Goal: Transaction & Acquisition: Purchase product/service

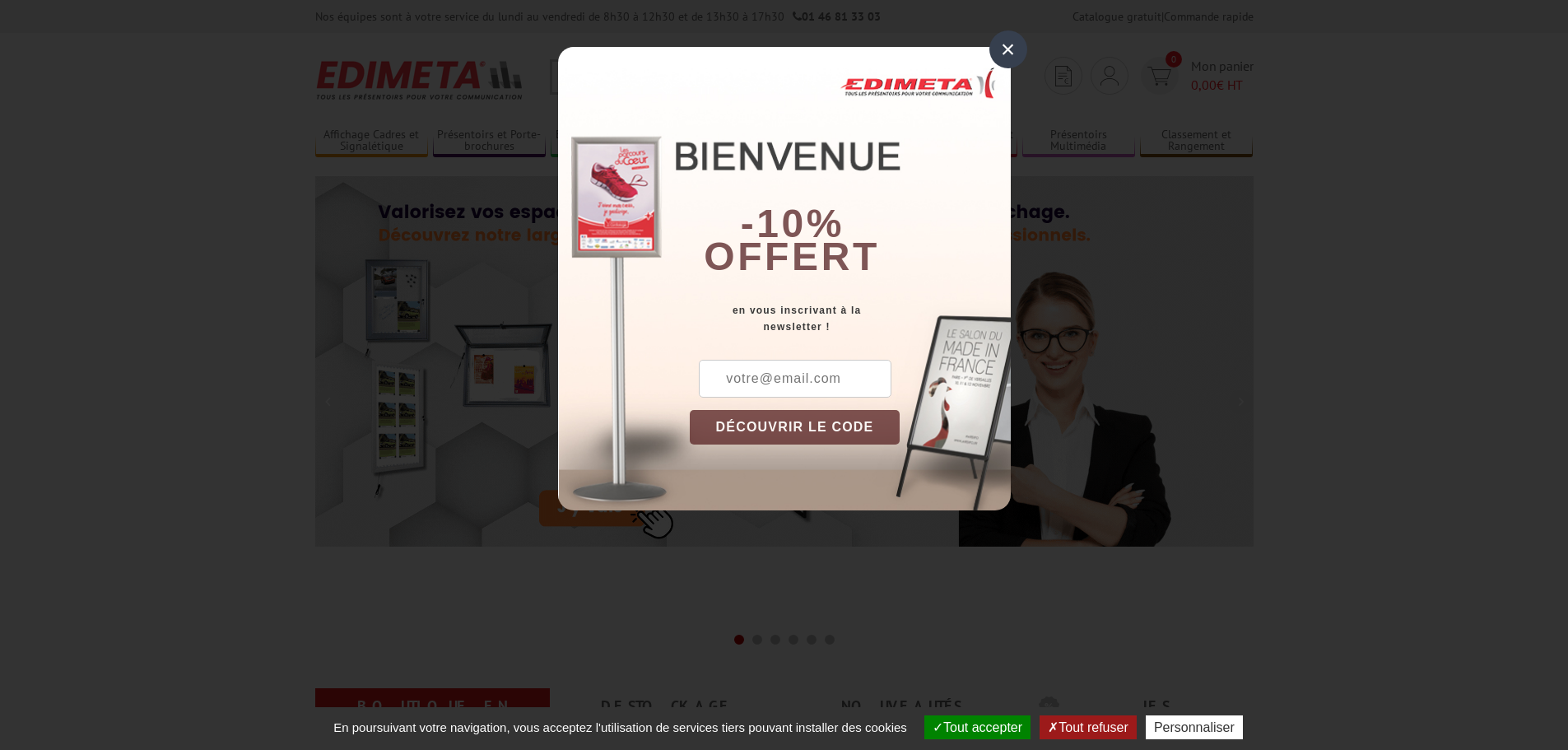
click at [998, 54] on div "×" at bounding box center [1009, 50] width 38 height 38
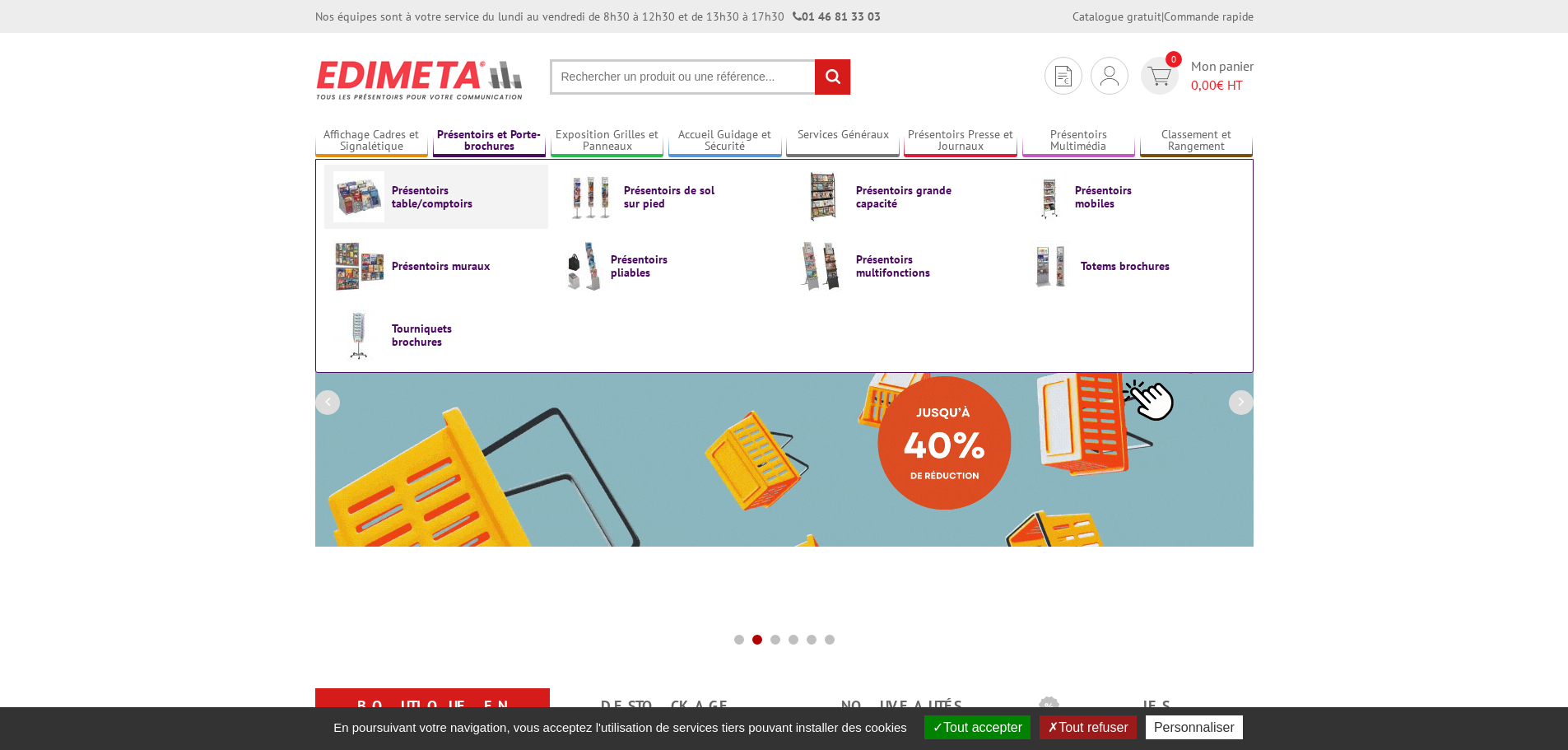
click at [398, 185] on span "Présentoirs table/comptoirs" at bounding box center [442, 196] width 99 height 26
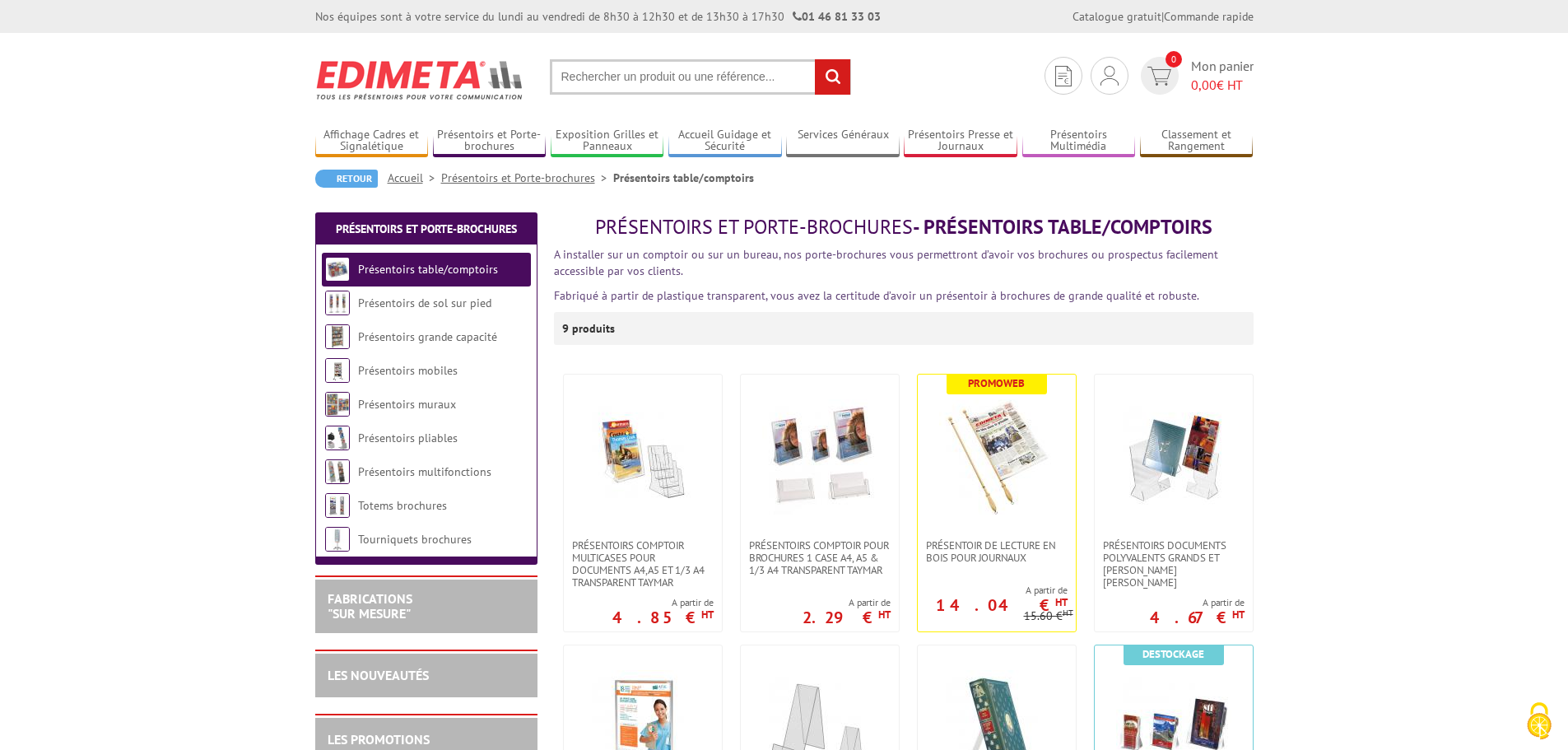
click at [619, 67] on input "text" at bounding box center [700, 76] width 301 height 35
type input "porte visuel incliné"
click at [815, 59] on input "rechercher" at bounding box center [832, 76] width 35 height 35
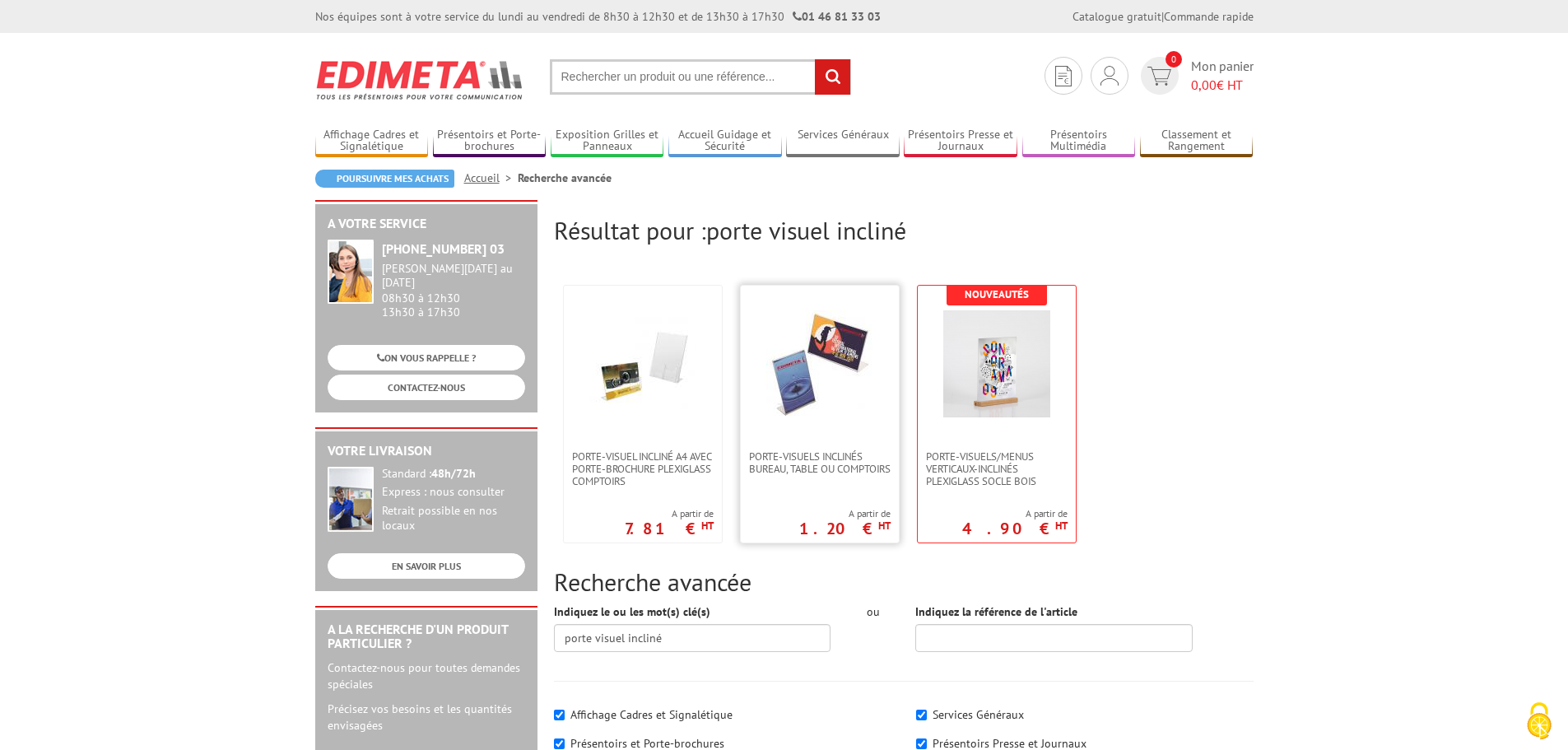
click at [818, 394] on img at bounding box center [819, 363] width 107 height 107
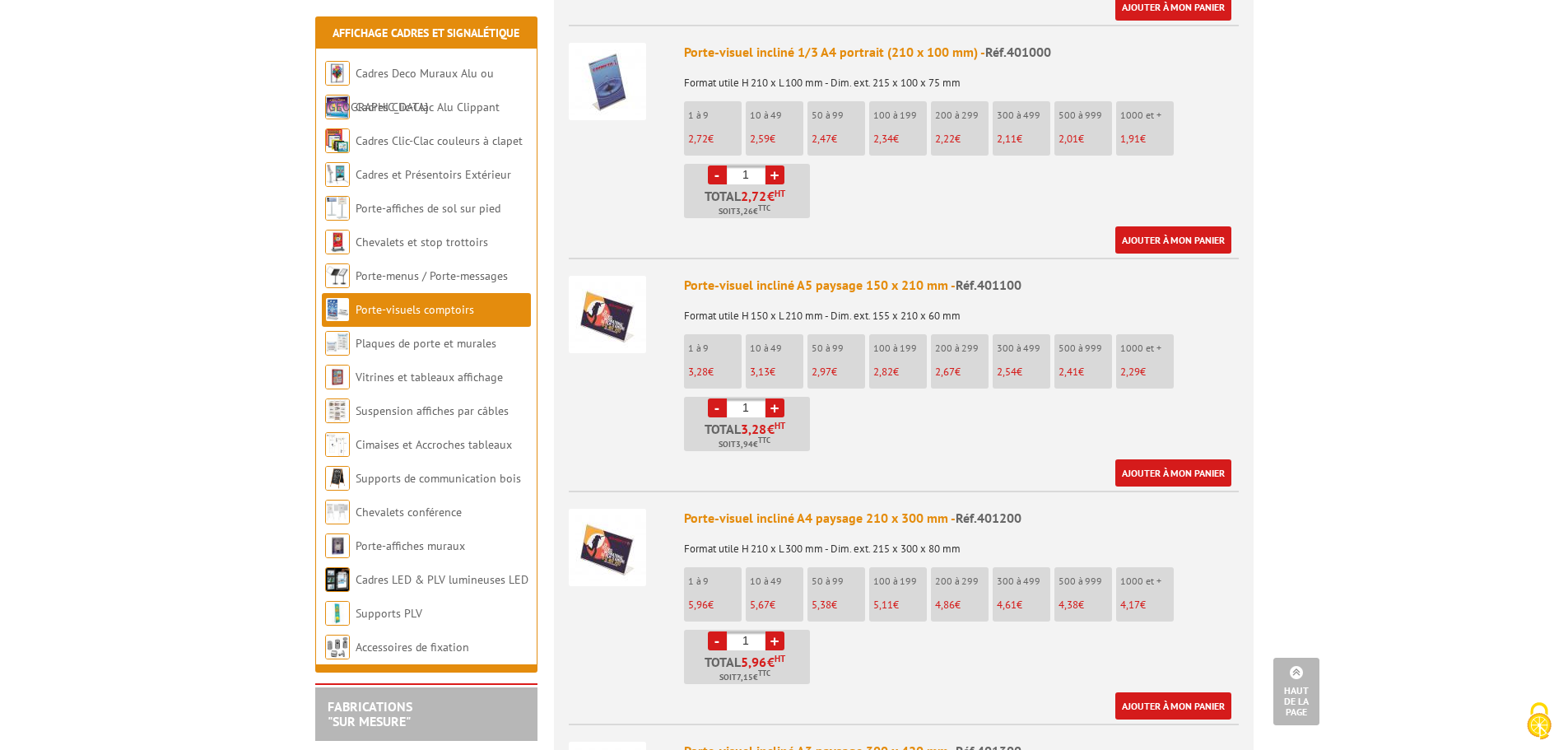
scroll to position [1812, 0]
drag, startPoint x: 755, startPoint y: 385, endPoint x: 711, endPoint y: 381, distance: 44.2
click at [711, 396] on li "- 1 + Total 3,28 € HT Soit 3,94 € TTC" at bounding box center [746, 424] width 126 height 55
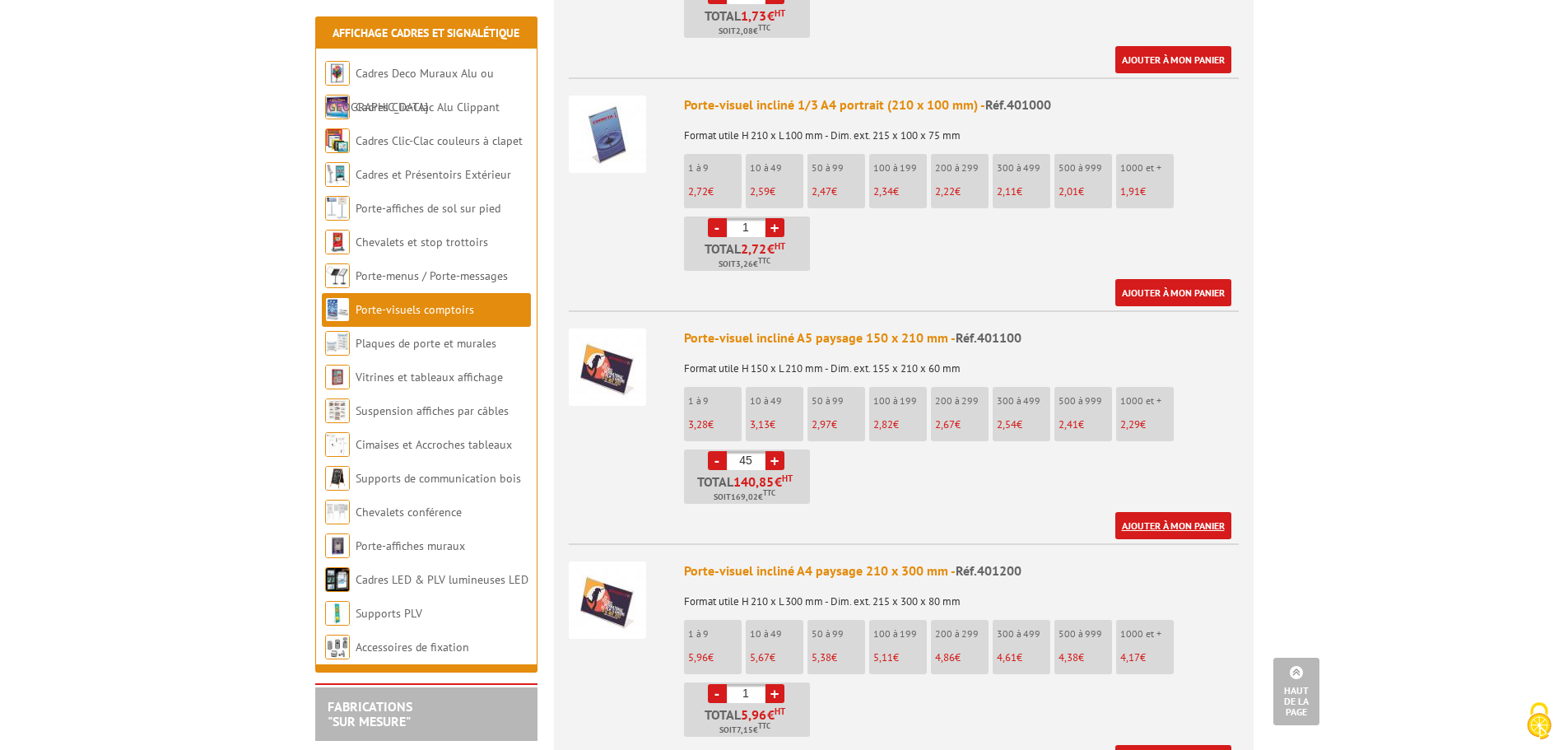
scroll to position [1729, 0]
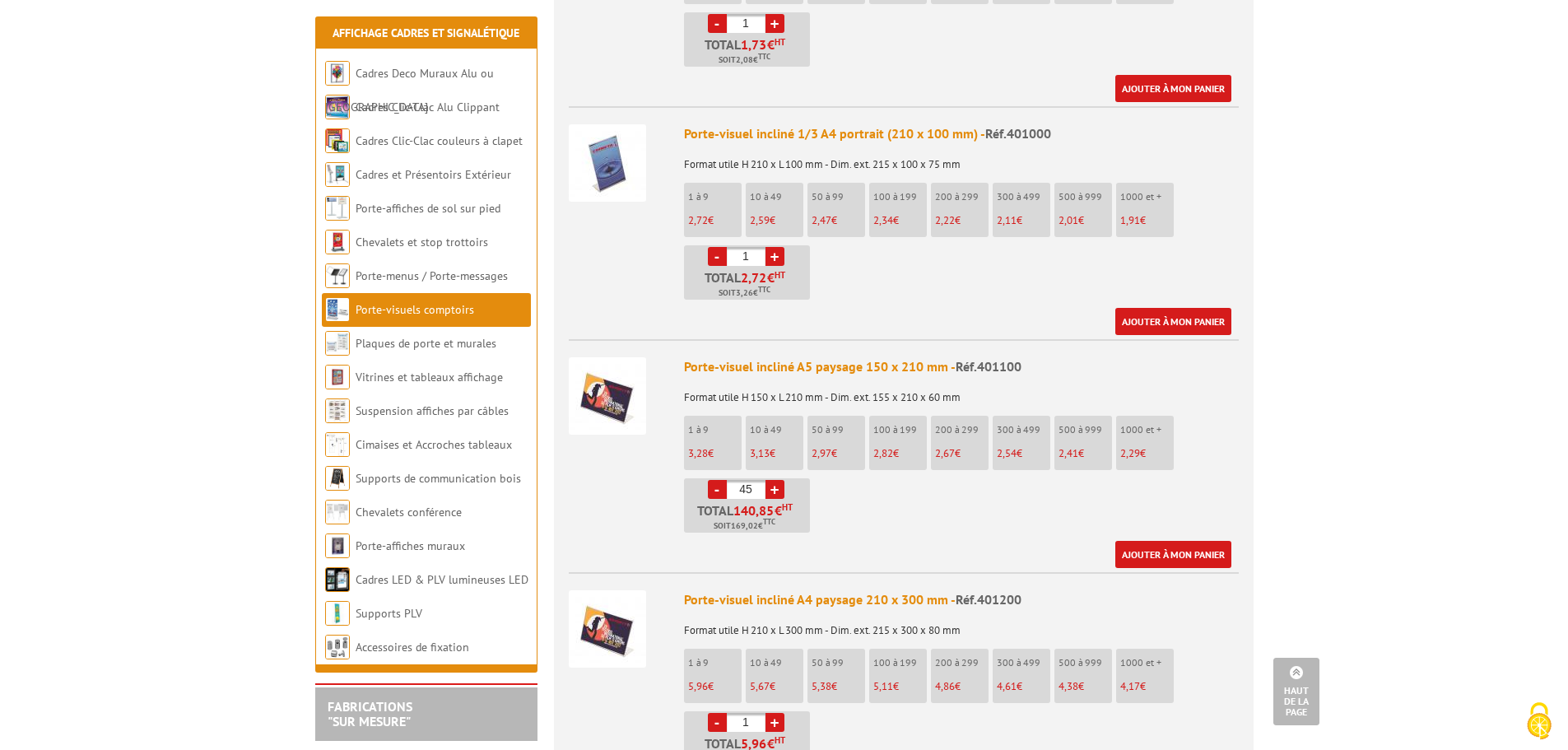
type input "45"
click at [968, 495] on ul "1 à 9 3,28 € 10 à 49 3,13 € 50 à 99 2,97 € 100 à 199 2,82 € 200 à 299 -" at bounding box center [962, 474] width 555 height 117
click at [607, 375] on img at bounding box center [607, 396] width 78 height 78
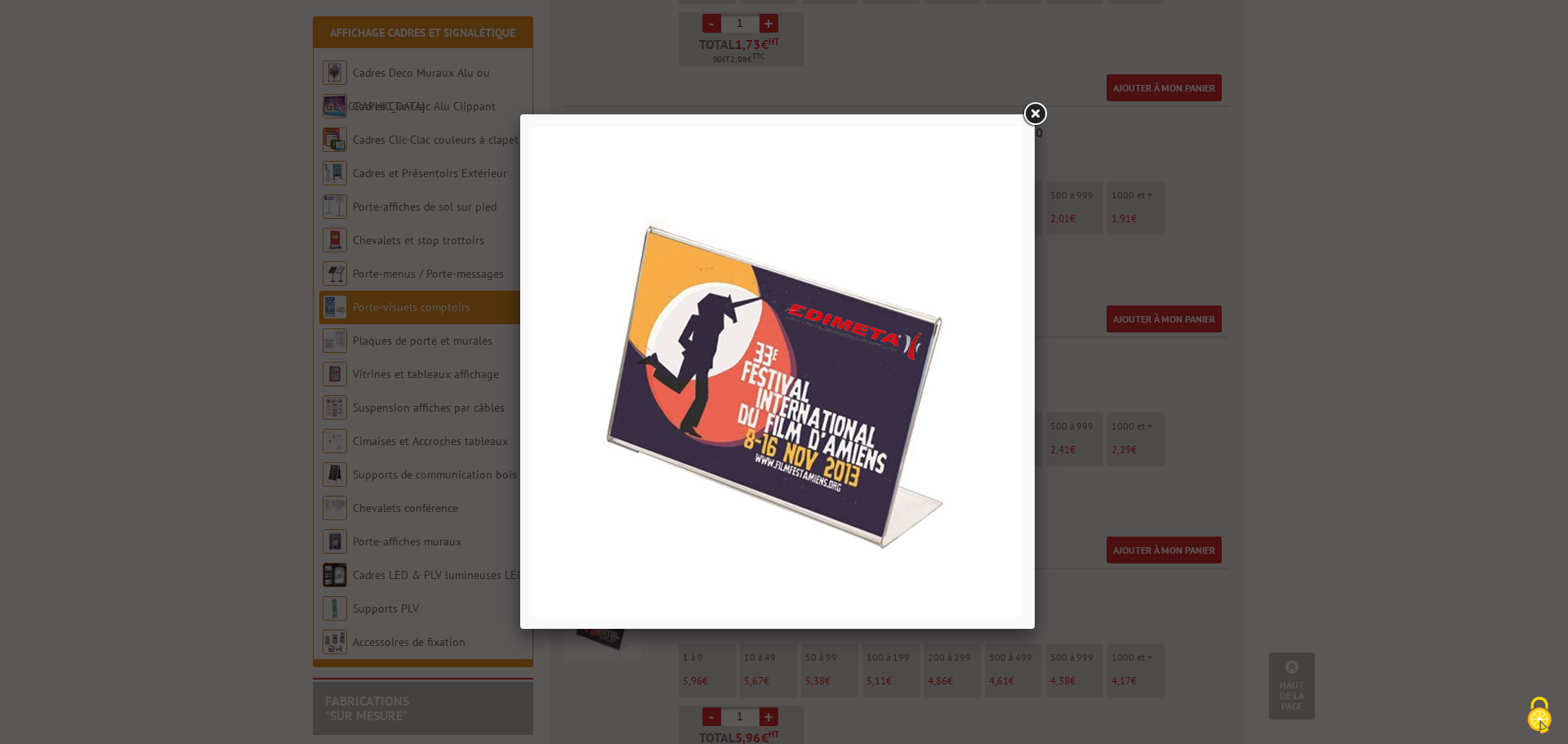
click at [1031, 108] on link at bounding box center [1034, 114] width 30 height 30
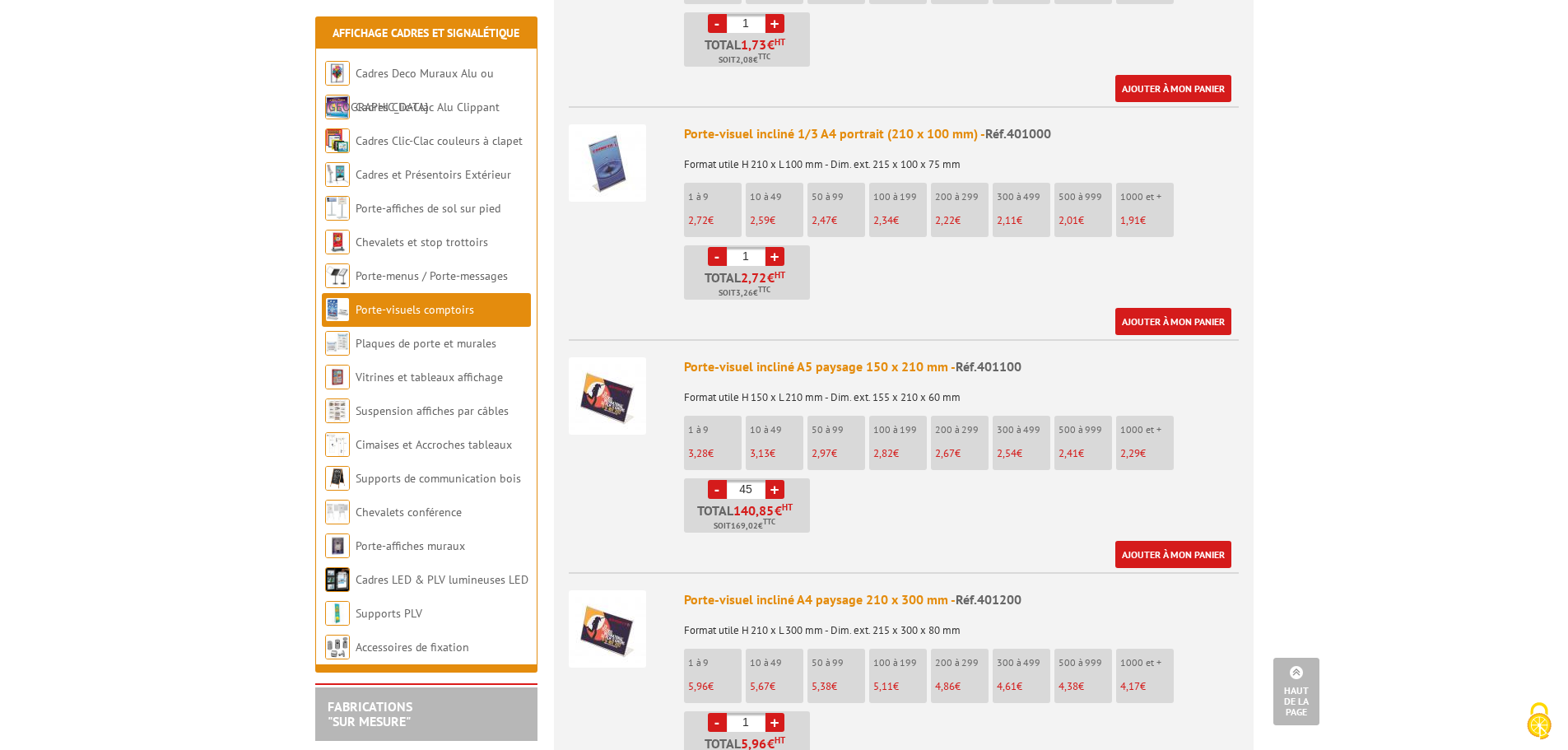
click at [1480, 465] on body "Nos équipes sont à votre service du lundi au vendredi de 8h30 à 12h30 et de 13h…" at bounding box center [784, 62] width 1568 height 3582
